Goal: Navigation & Orientation: Find specific page/section

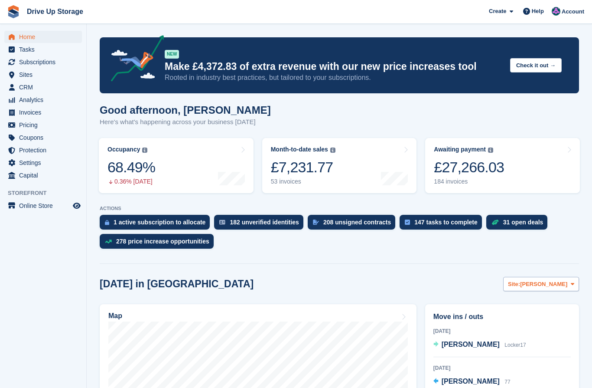
click at [577, 288] on button "Site: Stroud" at bounding box center [541, 284] width 76 height 14
click at [536, 320] on link "Walsall" at bounding box center [537, 320] width 75 height 16
click at [575, 282] on span at bounding box center [572, 283] width 7 height 7
click at [526, 336] on link "Widnes" at bounding box center [537, 336] width 75 height 16
